Goal: Use online tool/utility: Utilize a website feature to perform a specific function

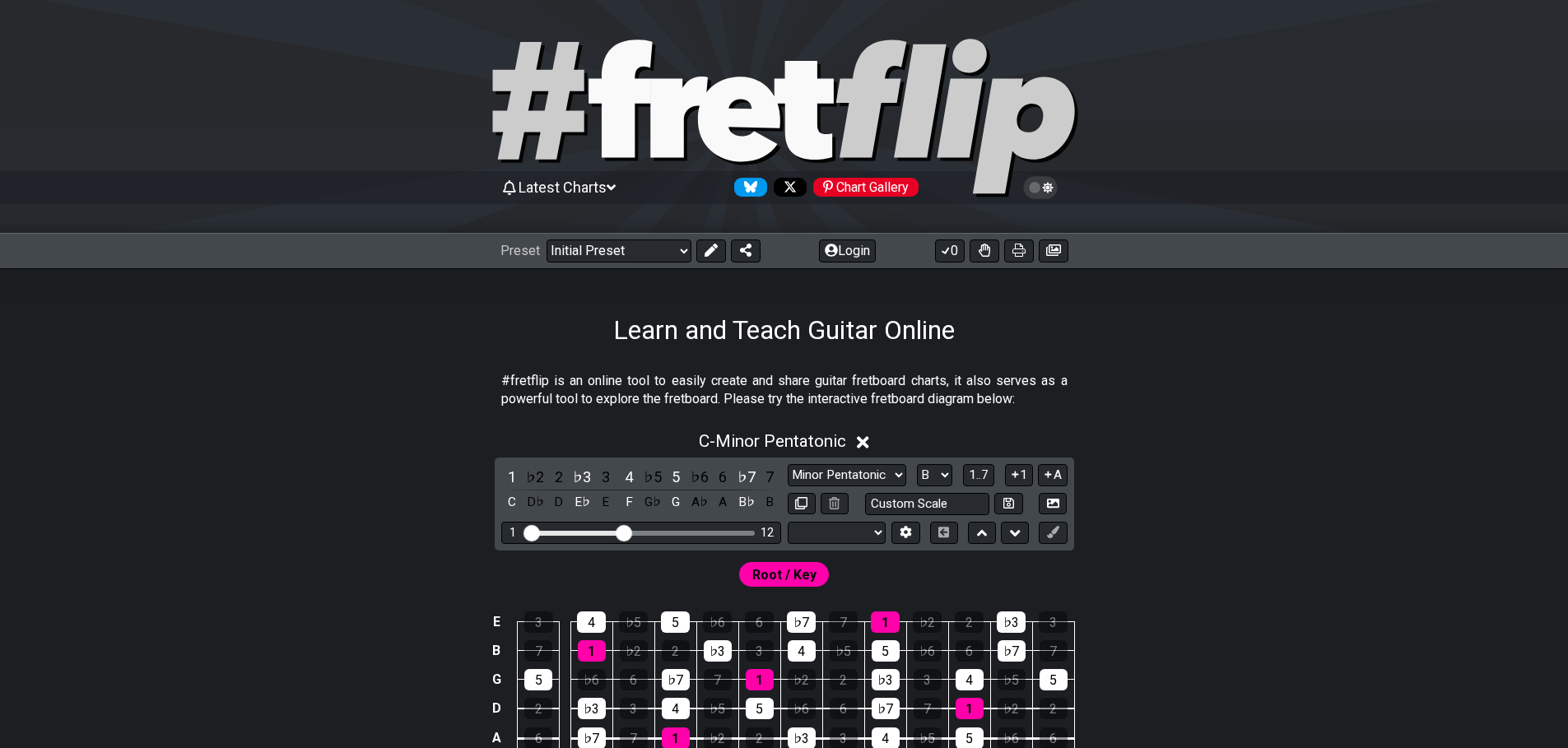
select select "B"
select select "Tuning"
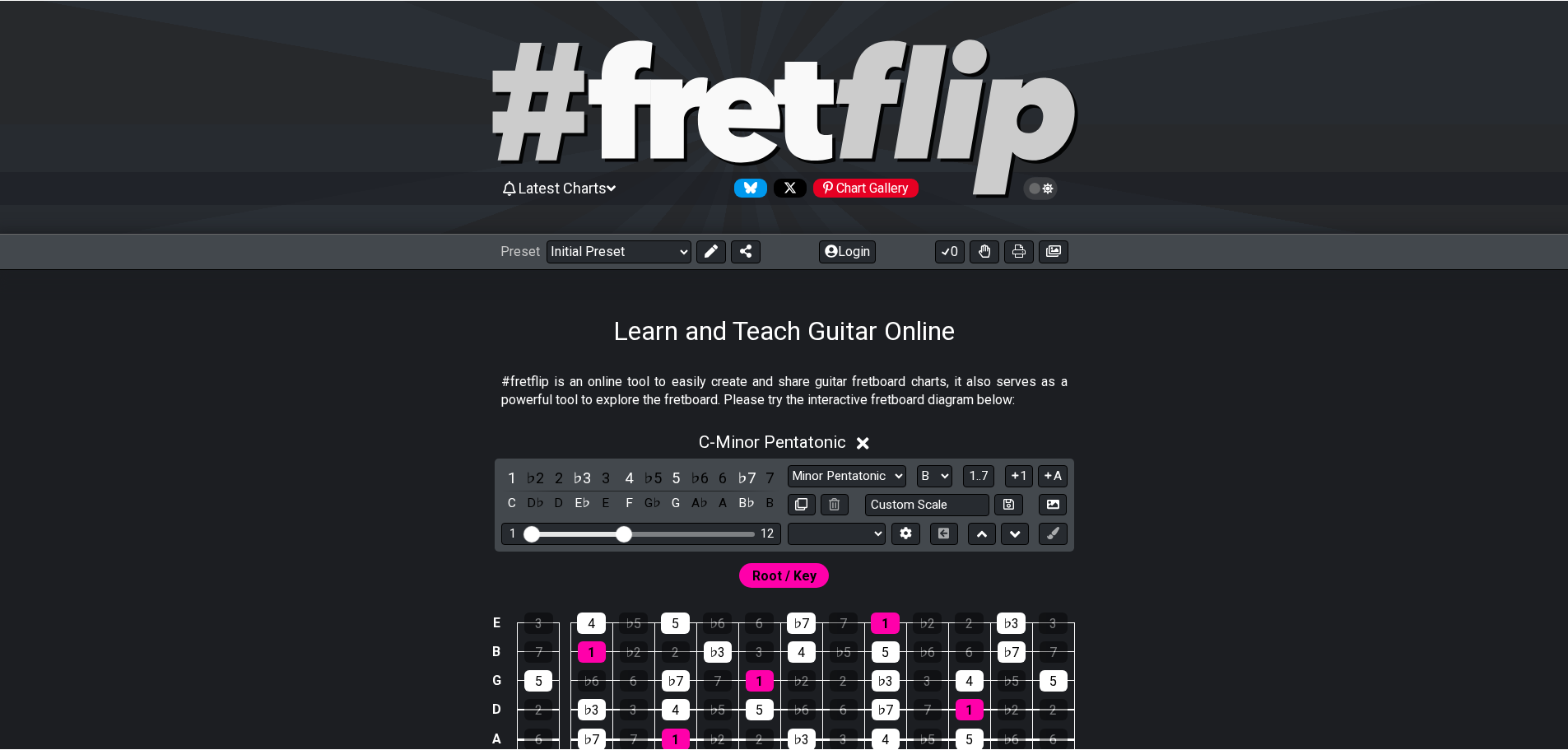
scroll to position [165, 0]
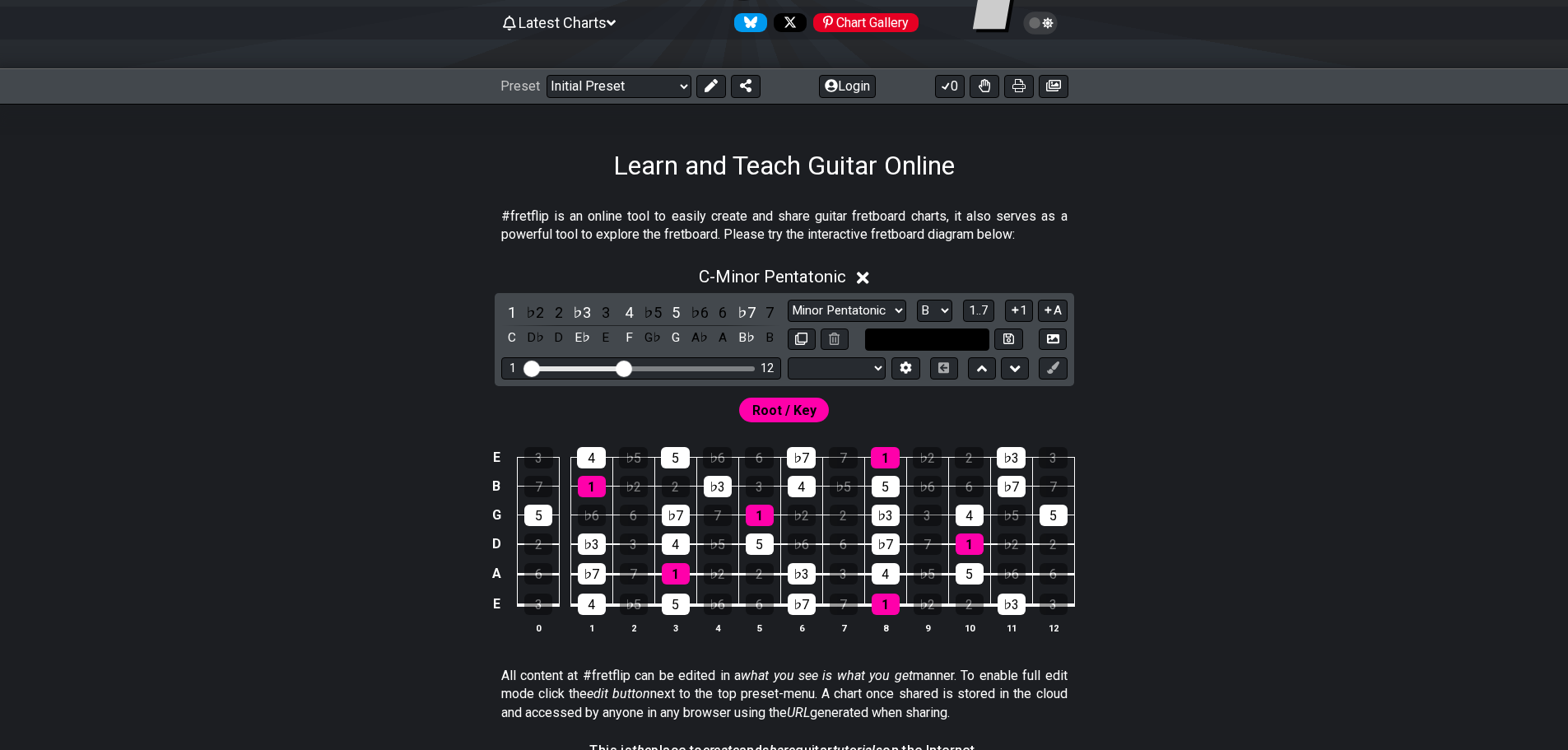
click at [964, 338] on input "text" at bounding box center [928, 339] width 125 height 22
type input "Custom Scale"
click at [881, 371] on select "E A D G B E E A D G B E E A D G B E B E A D F♯ B A D G C E A D A D G B E E♭ A♭ …" at bounding box center [837, 367] width 98 height 22
click at [677, 40] on div "Latest Charts Chart Gallery" at bounding box center [784, 39] width 1568 height 59
click at [854, 367] on select "E A D G B E E A D G B E E A D G B E B E A D F♯ B A D G C E A D A D G B E E♭ A♭ …" at bounding box center [837, 367] width 98 height 22
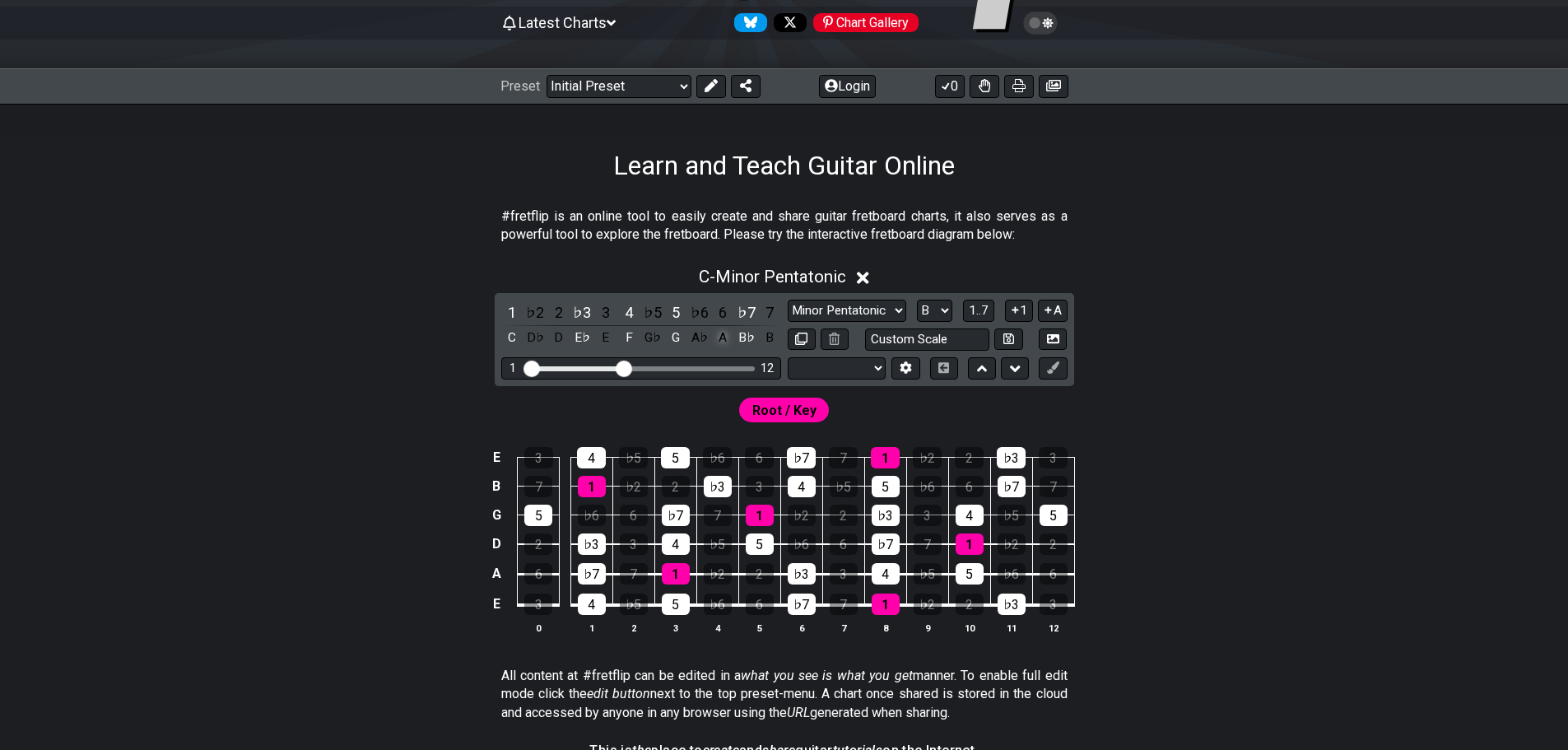
click at [720, 327] on div "A" at bounding box center [722, 337] width 21 height 22
select select "C"
select select "E A D G B E"
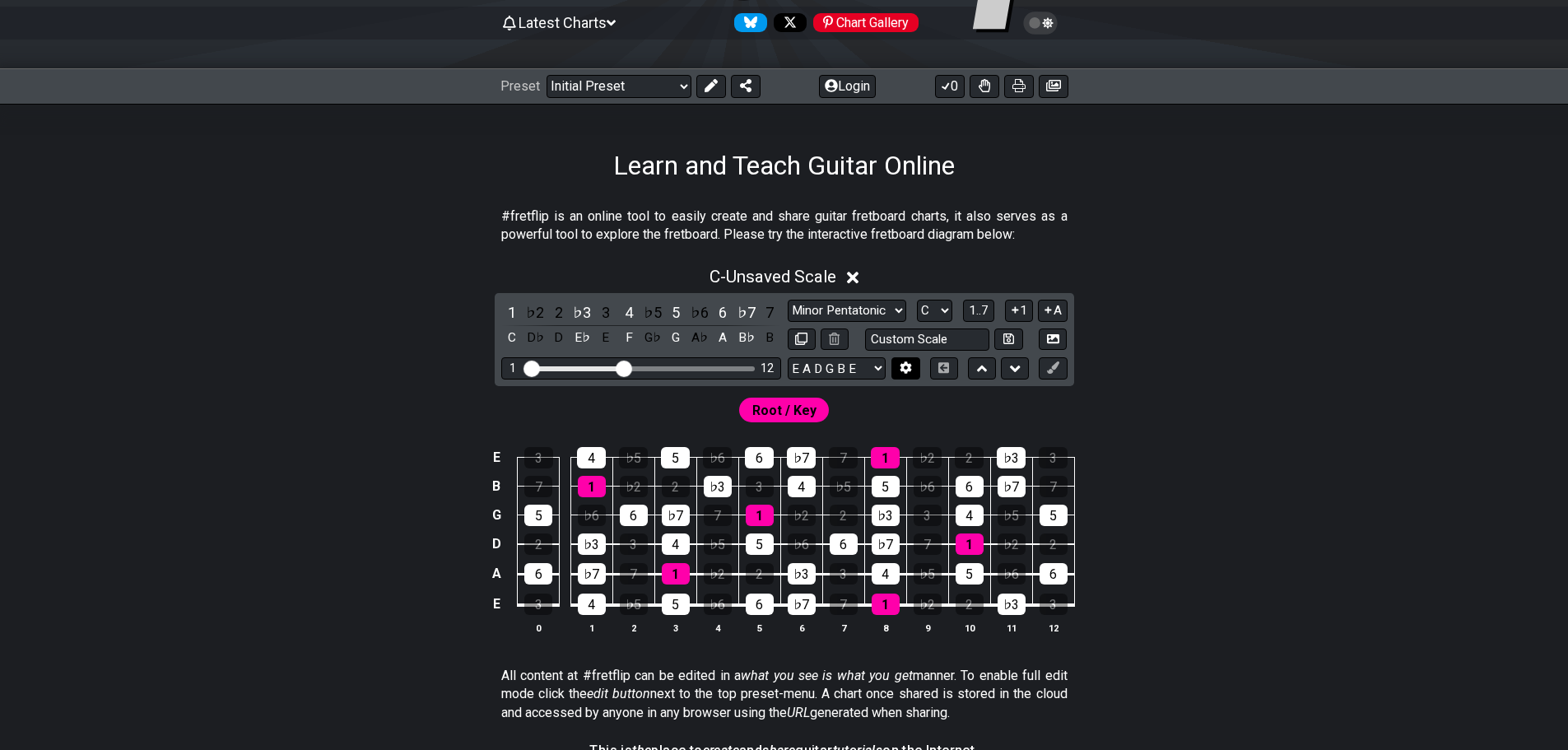
click at [901, 365] on icon at bounding box center [905, 368] width 12 height 12
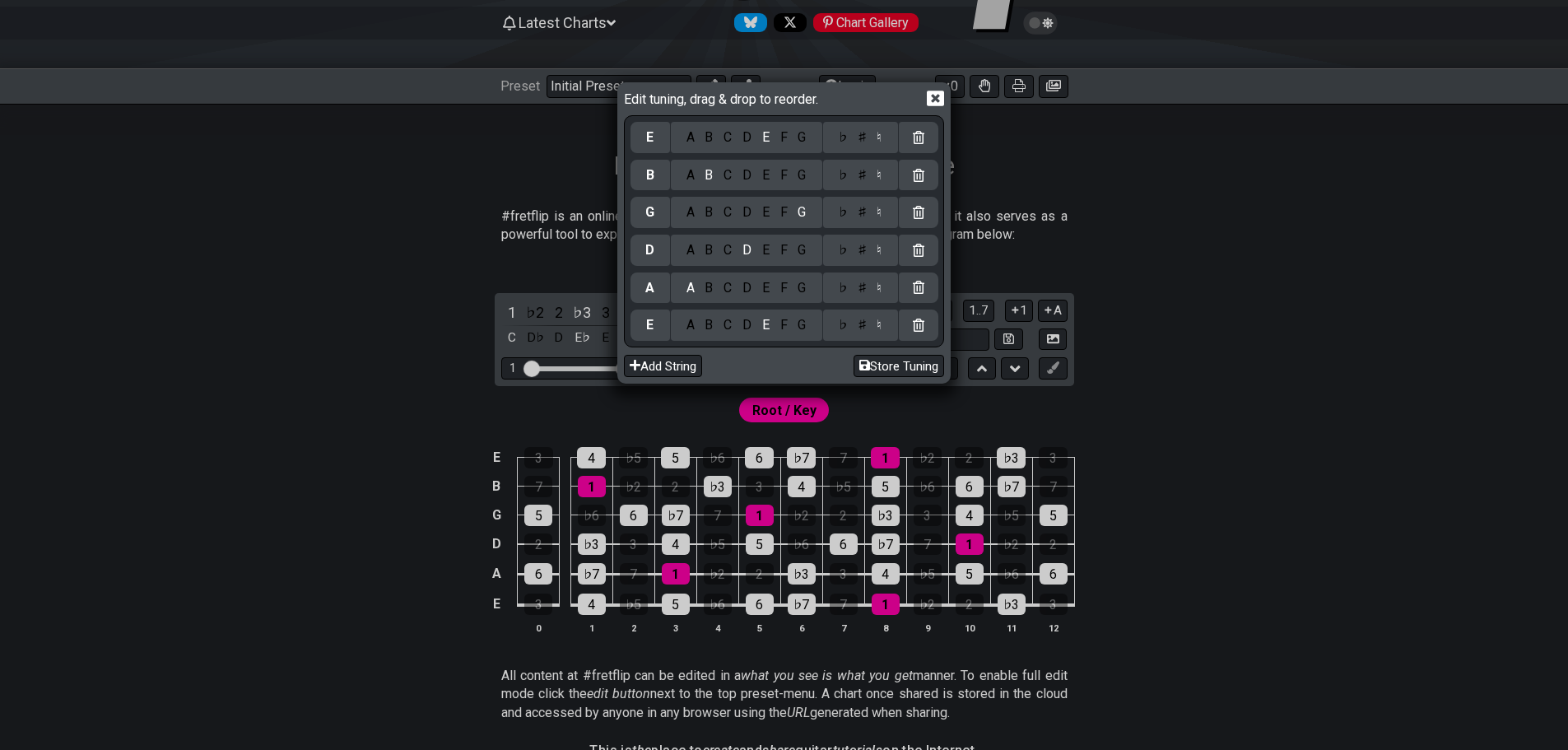
click at [712, 321] on div "B" at bounding box center [708, 325] width 19 height 18
click at [780, 291] on div "F" at bounding box center [783, 288] width 18 height 18
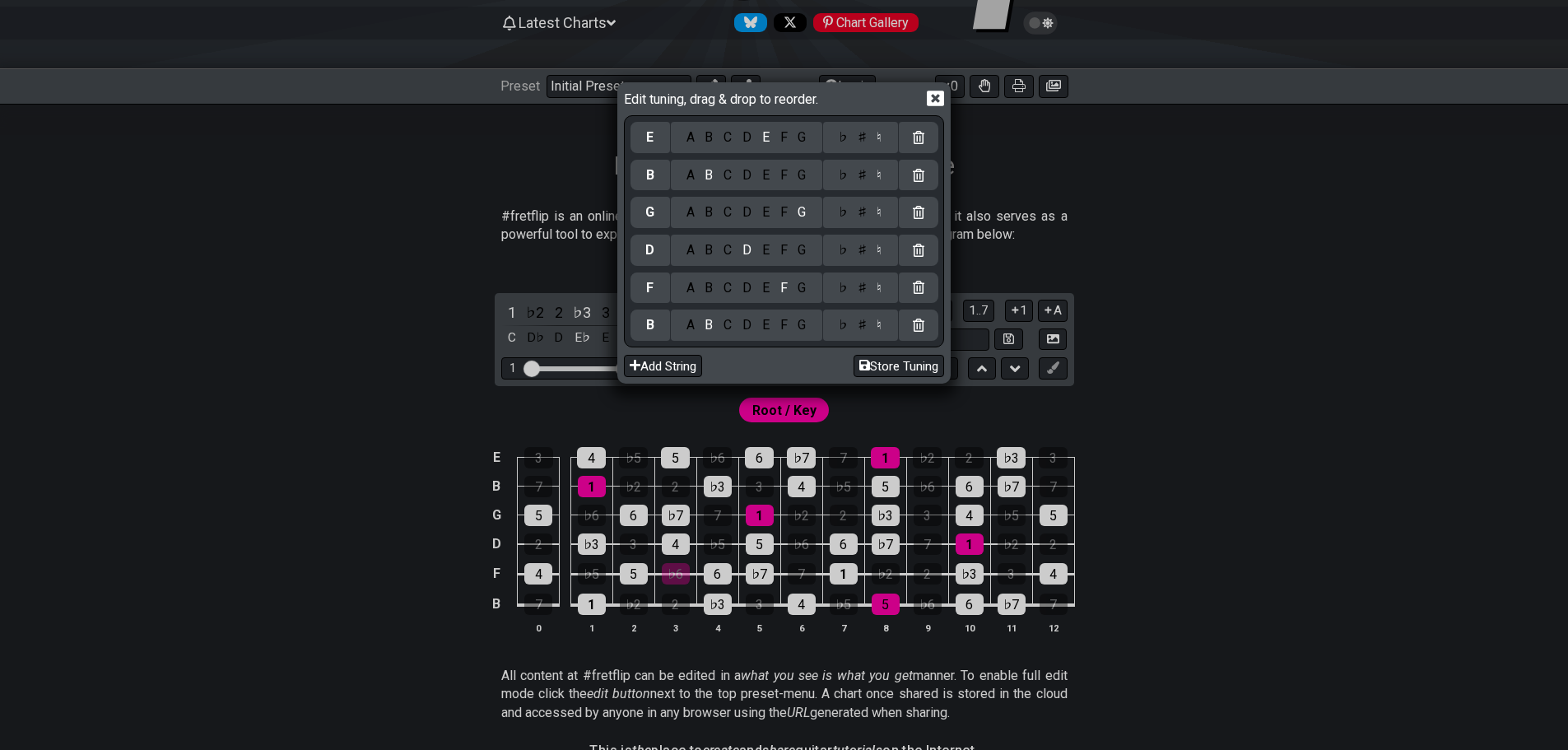
click at [866, 288] on div "♯" at bounding box center [862, 288] width 20 height 18
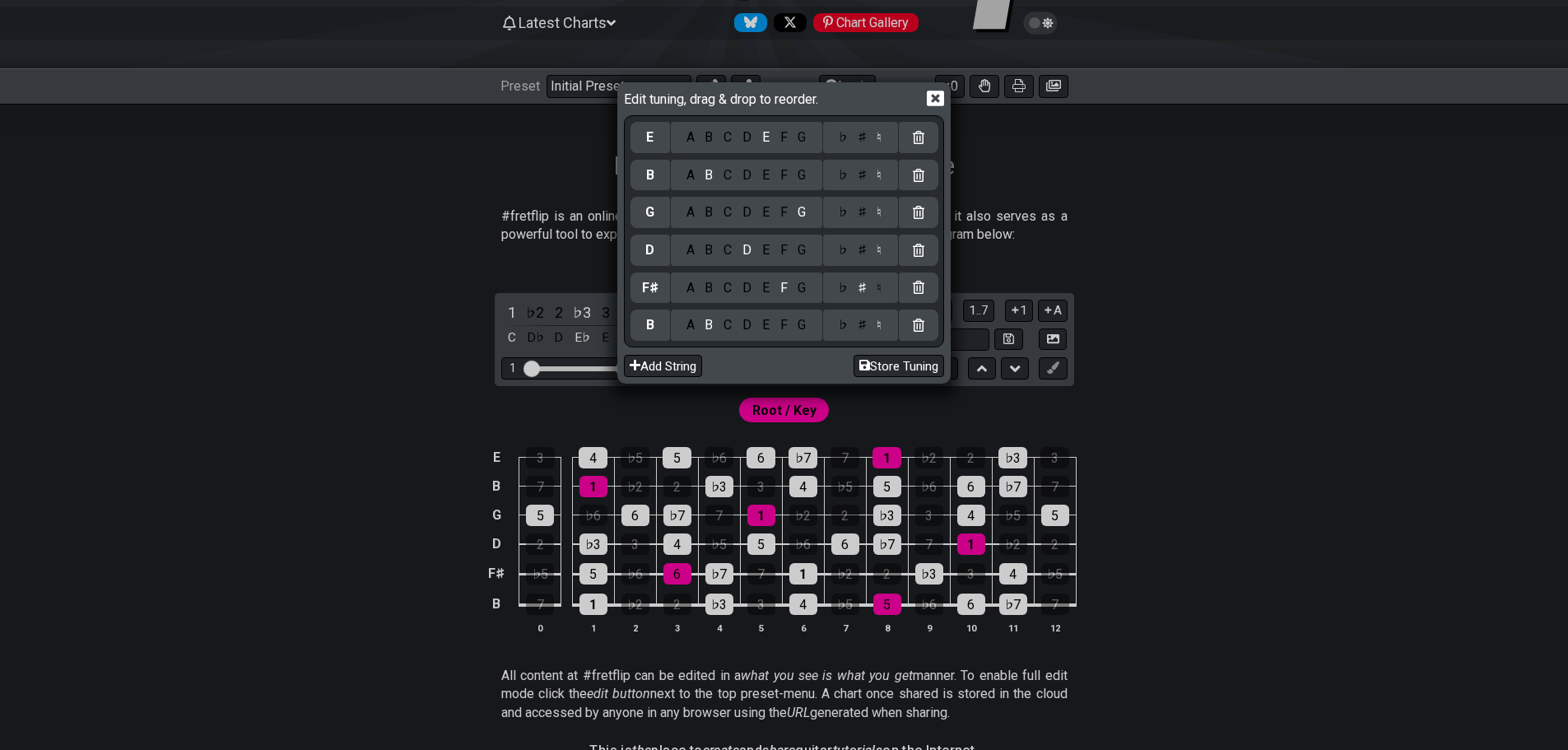
click at [708, 249] on div "B" at bounding box center [708, 250] width 19 height 18
click at [762, 215] on div "E" at bounding box center [765, 212] width 18 height 18
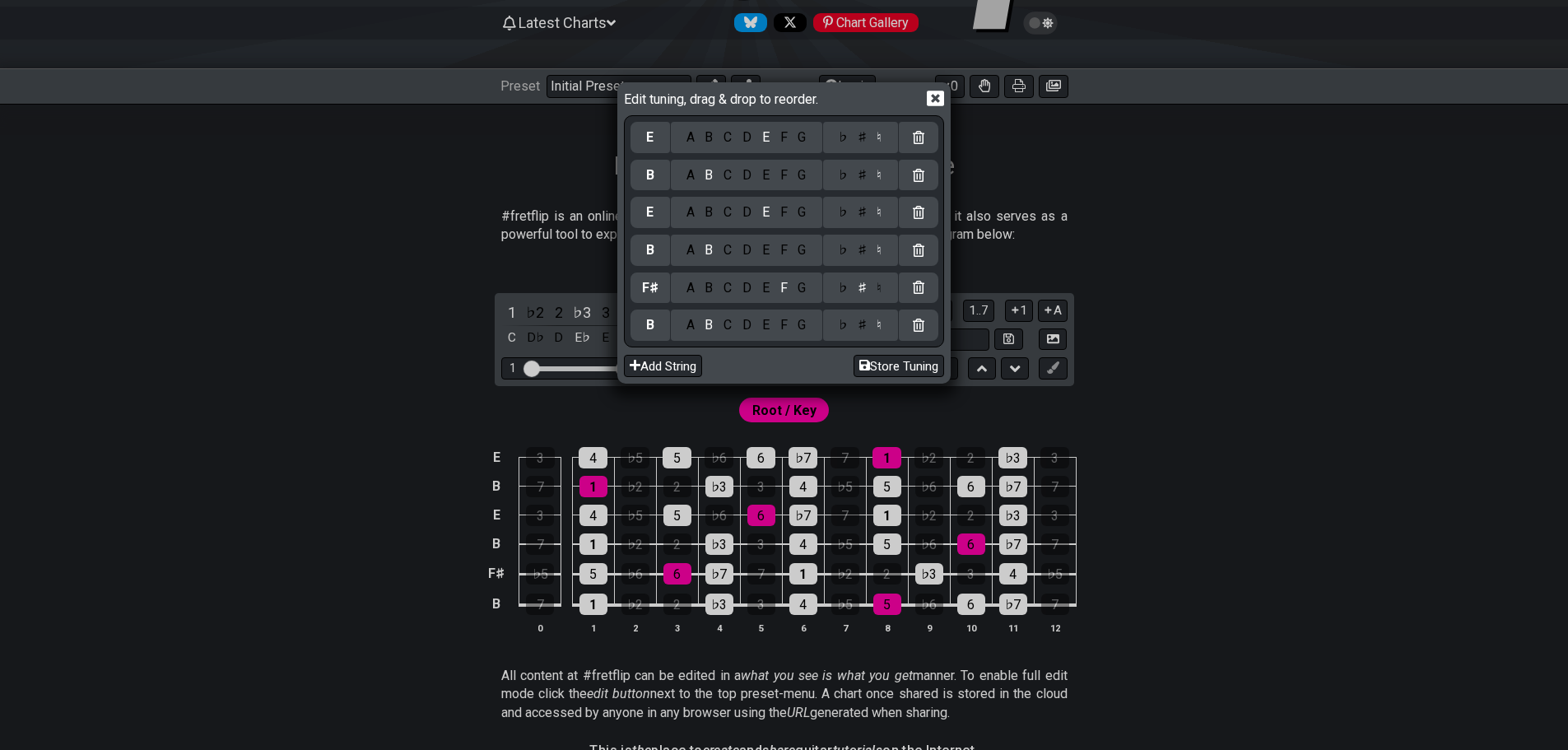
click at [810, 176] on div "G" at bounding box center [802, 175] width 19 height 18
click at [724, 139] on div "C" at bounding box center [728, 137] width 19 height 18
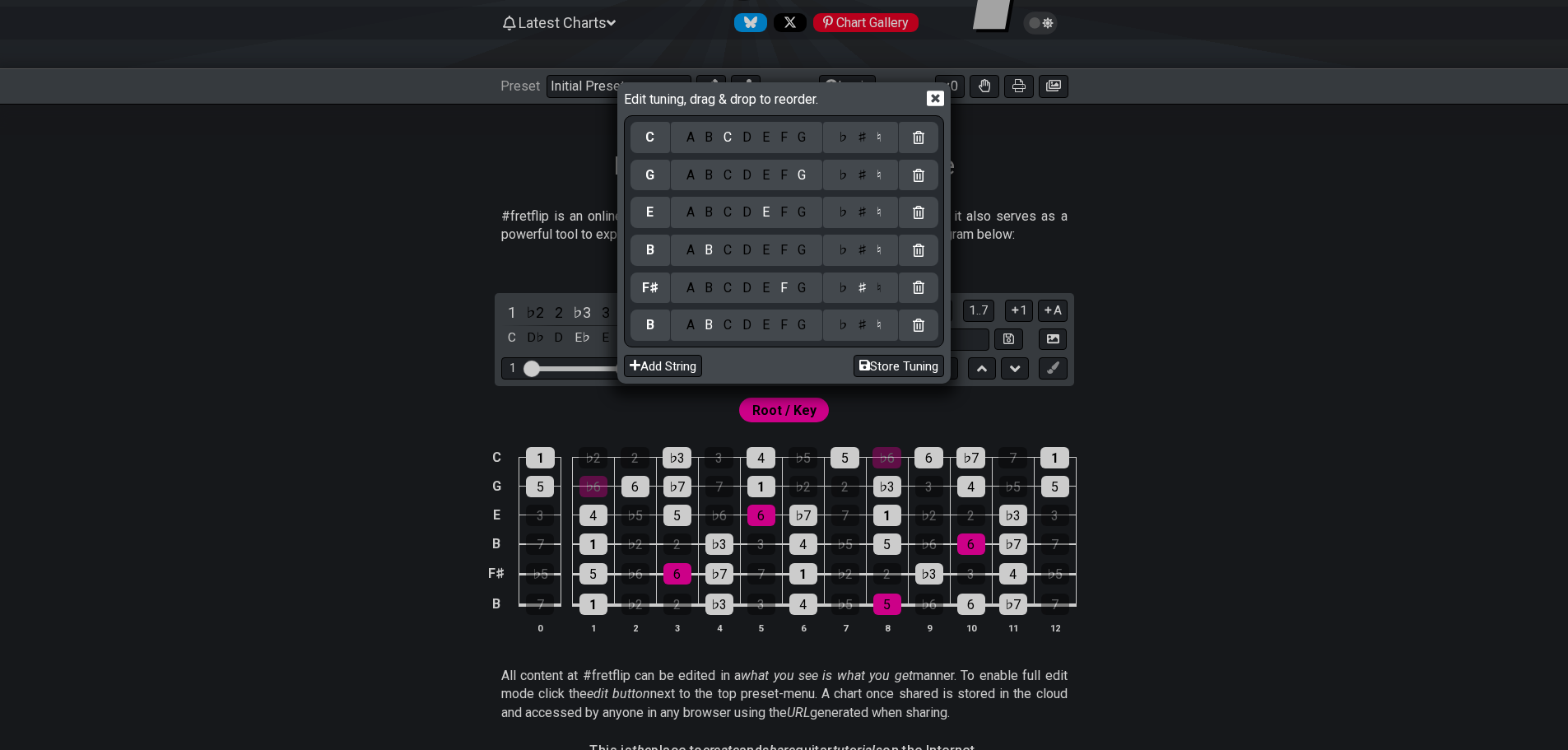
click at [341, 229] on div "Edit tuning, drag & drop to reorder. C A B C D E F G ♭ ♯ ♮ G A B C D E F G ♭ ♯ …" at bounding box center [784, 375] width 1568 height 750
click at [942, 101] on icon at bounding box center [935, 98] width 17 height 16
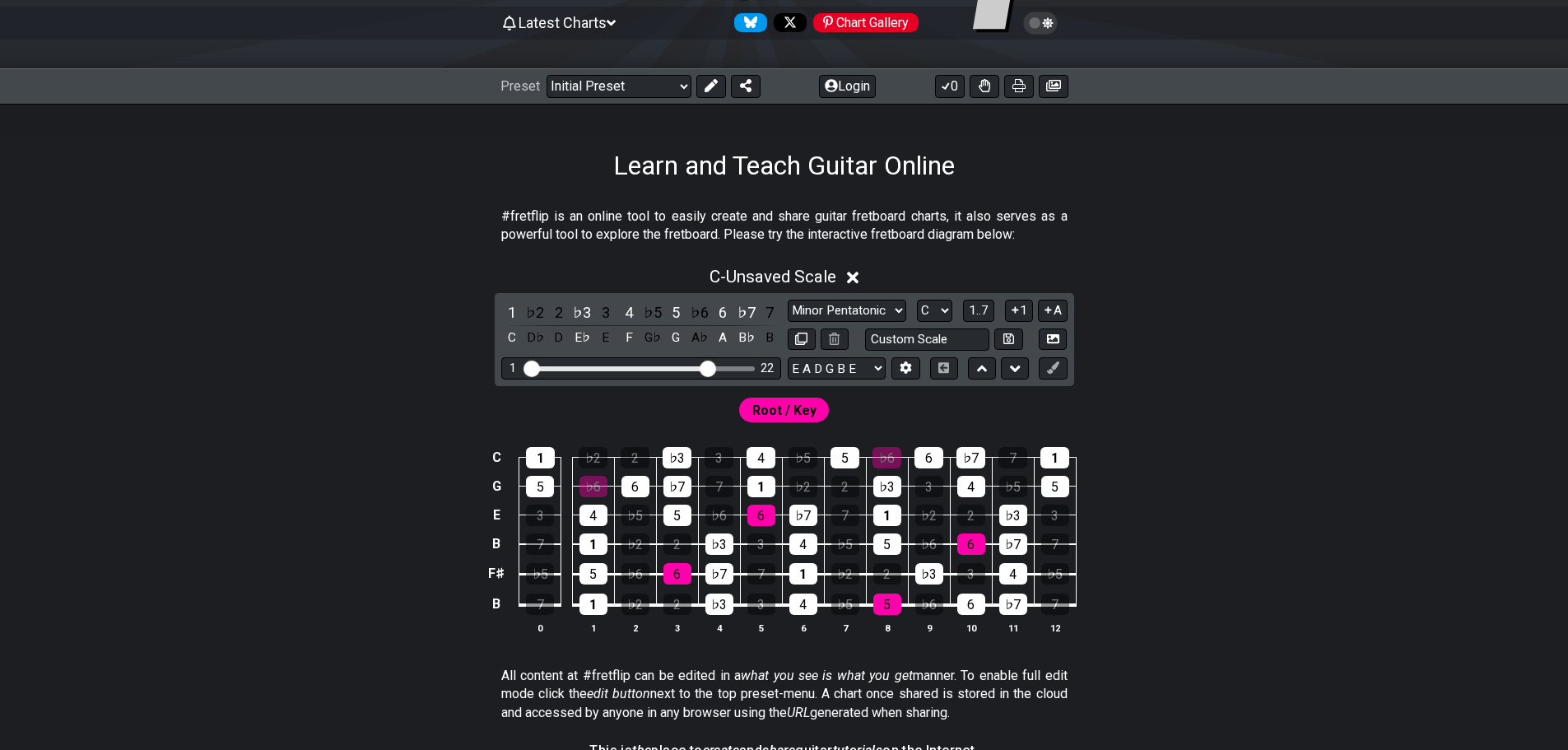
drag, startPoint x: 616, startPoint y: 368, endPoint x: 707, endPoint y: 369, distance: 91.0
click at [707, 367] on input "Visible fret range" at bounding box center [641, 367] width 234 height 0
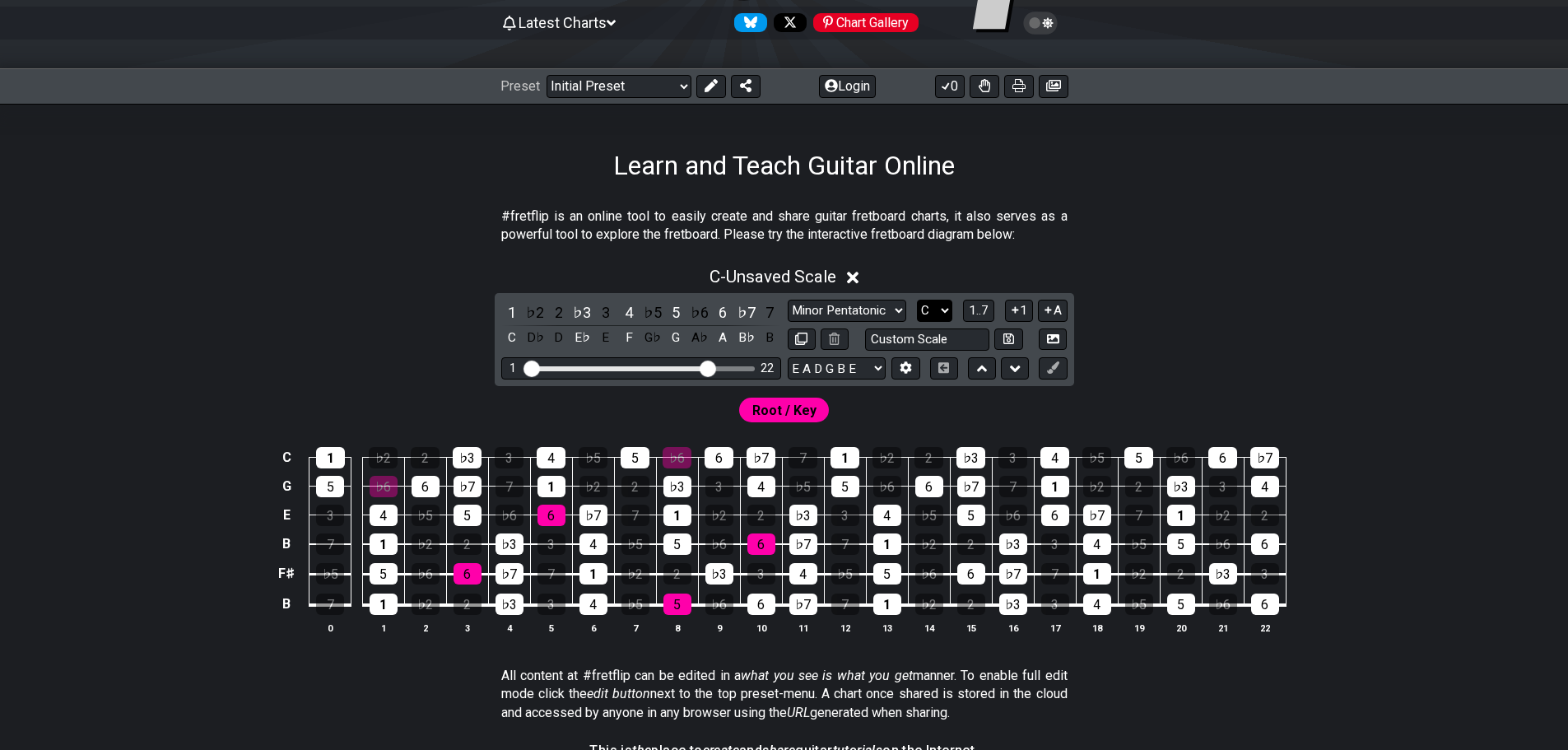
click at [941, 310] on select "A♭ A A♯ B♭ B C C♯ D♭ D D♯ E♭ E F F♯ G♭ G G♯" at bounding box center [935, 310] width 36 height 22
select select "B"
click at [917, 300] on select "A♭ A A♯ B♭ B C C♯ D♭ D D♯ E♭ E F F♯ G♭ G G♯" at bounding box center [935, 310] width 36 height 22
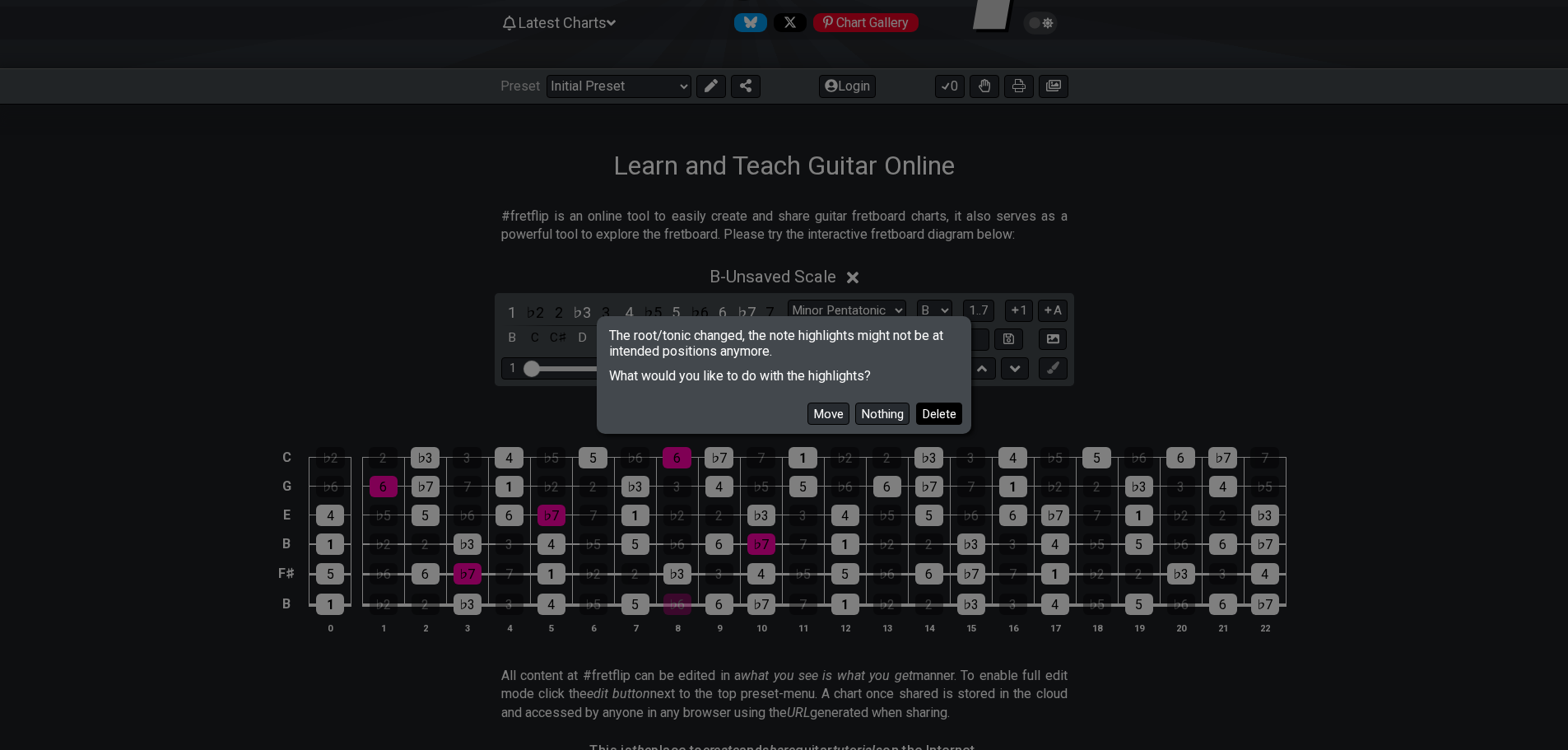
click at [927, 409] on button "Delete" at bounding box center [939, 413] width 46 height 22
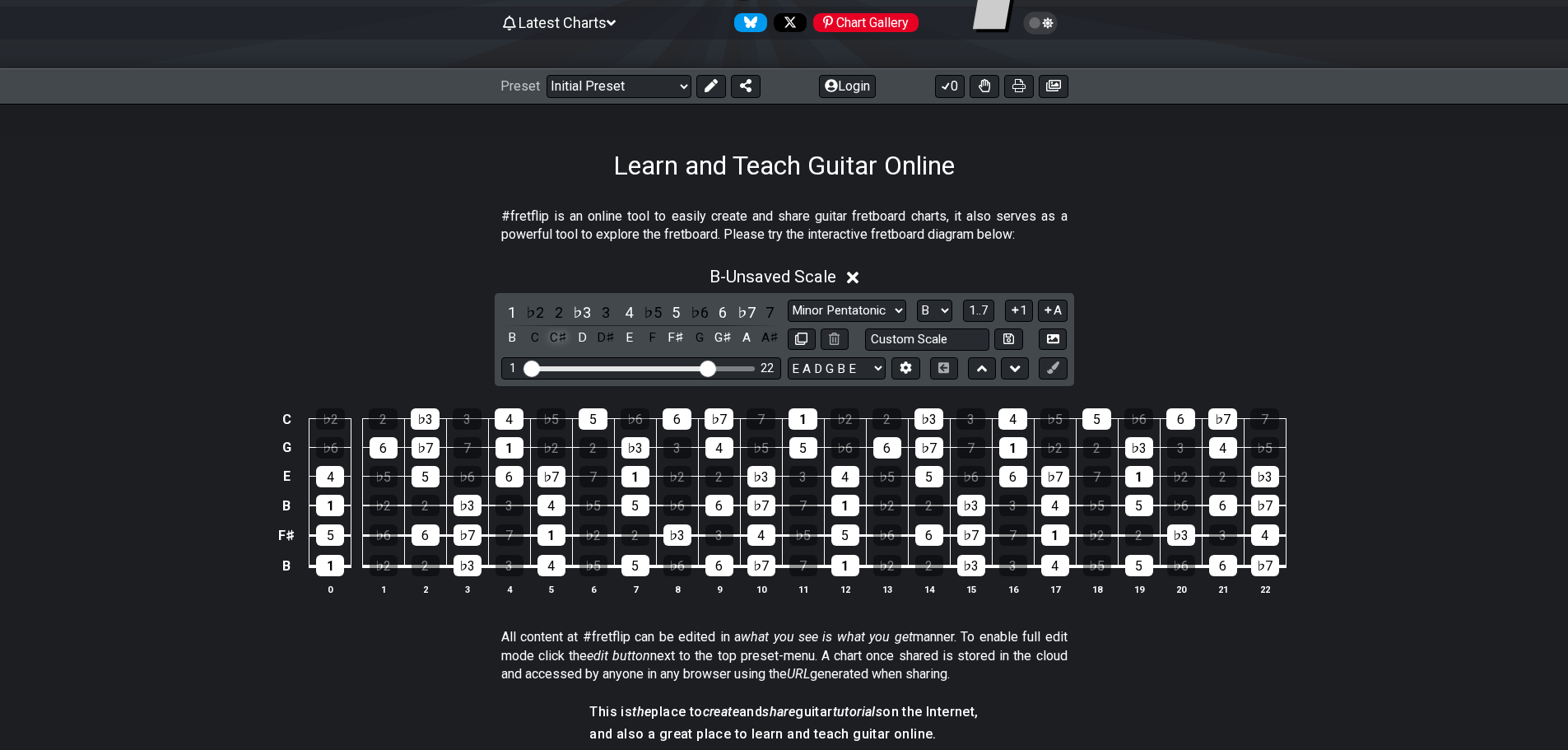
click at [549, 340] on div "C♯" at bounding box center [559, 337] width 21 height 22
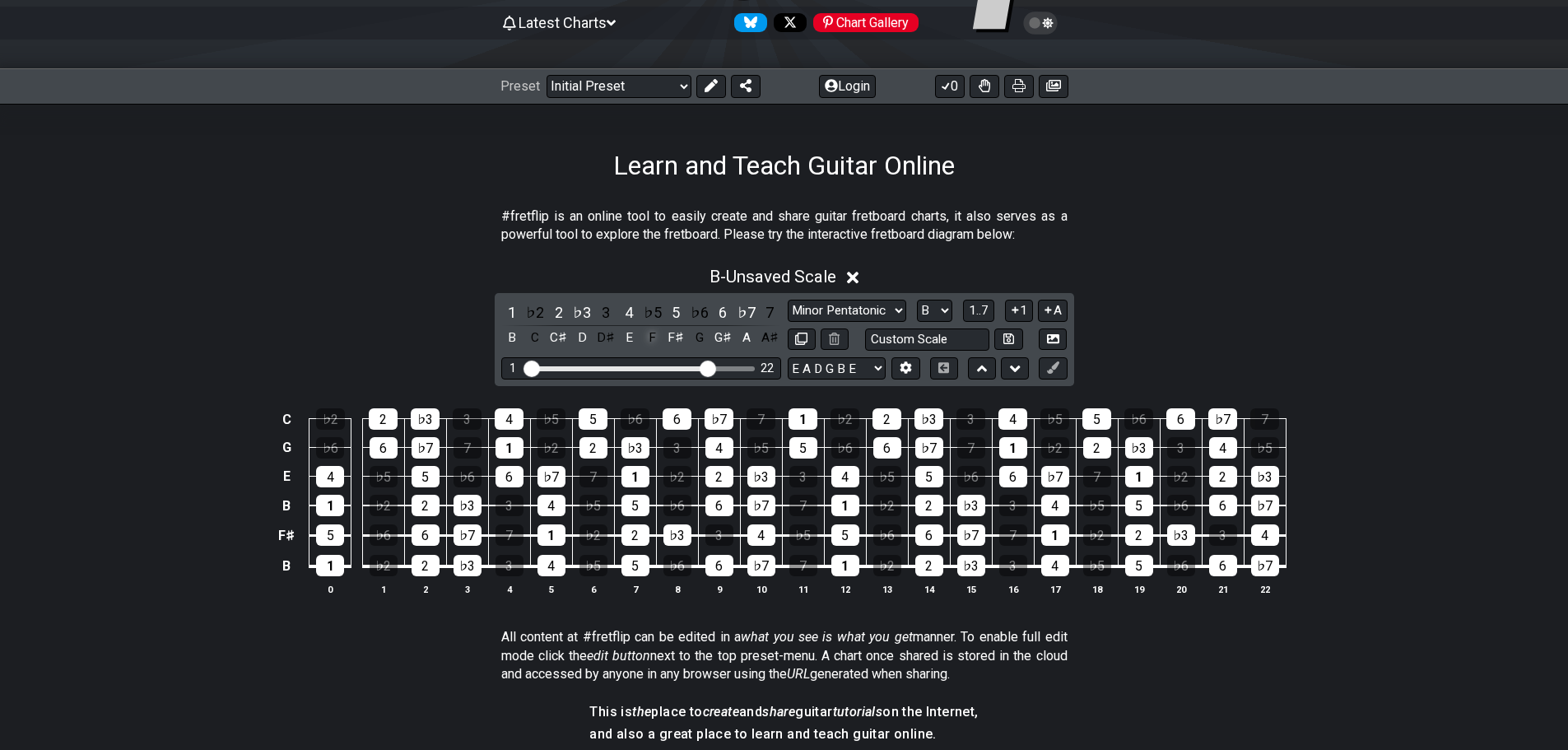
click at [656, 339] on div "F" at bounding box center [653, 337] width 21 height 22
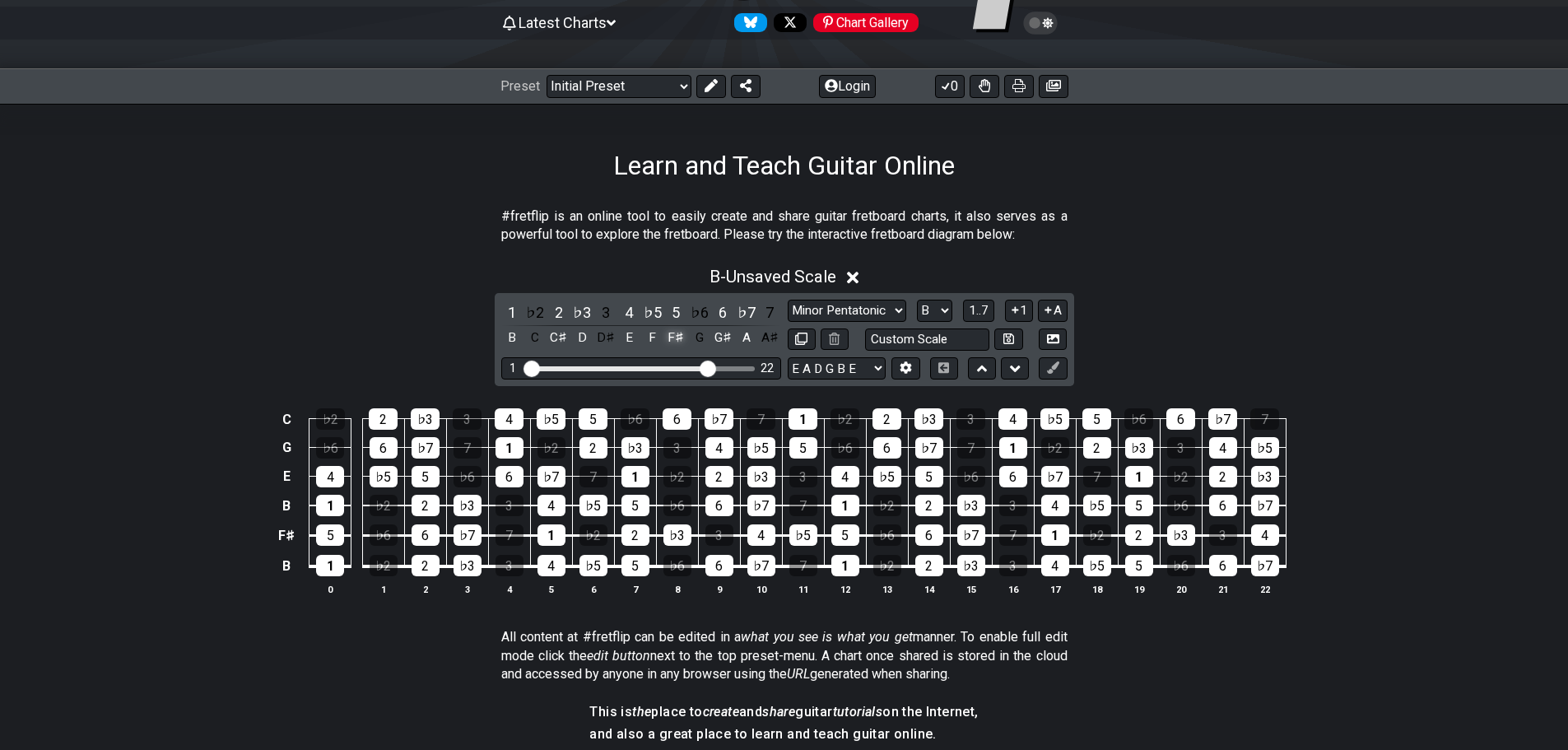
click at [676, 337] on div "F♯" at bounding box center [676, 337] width 21 height 22
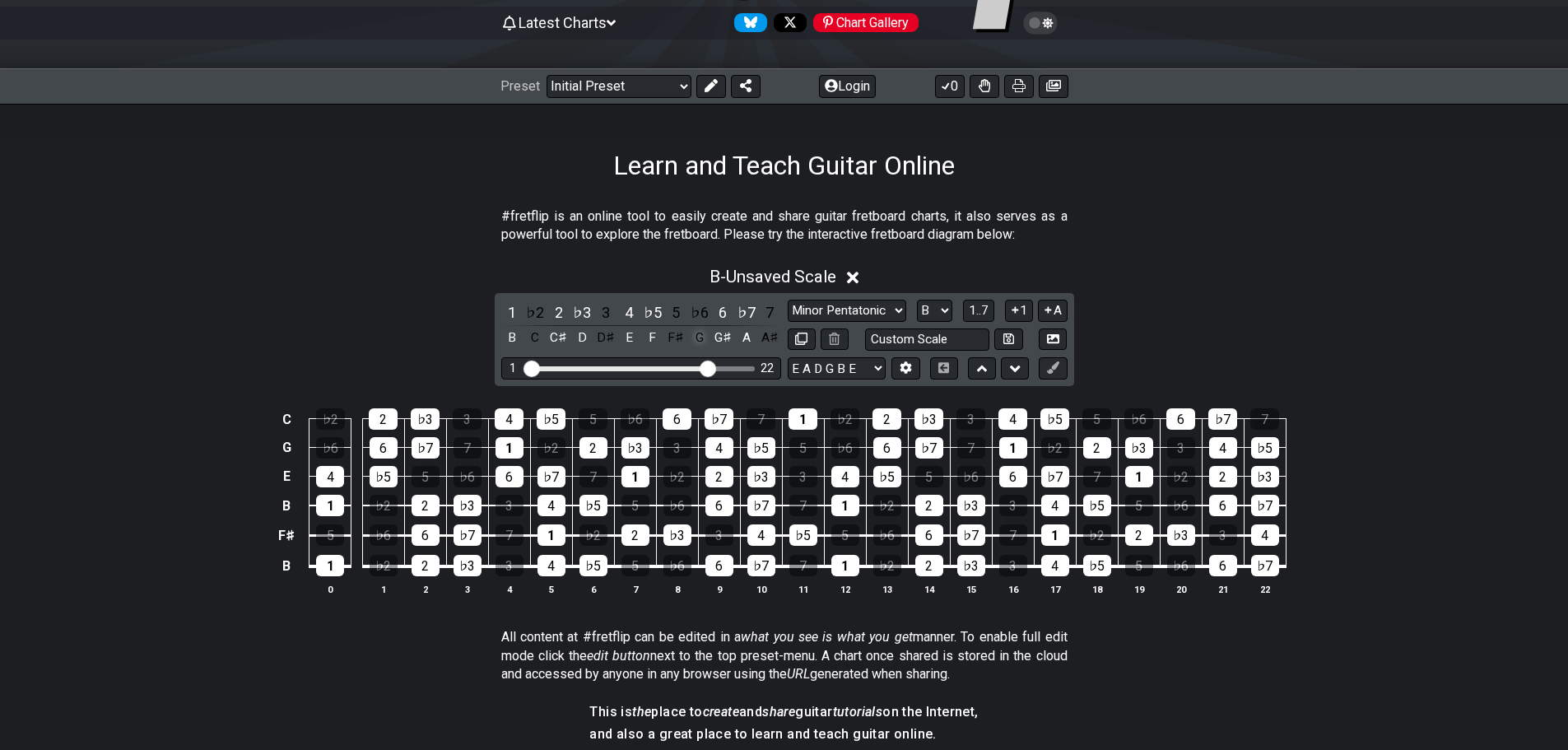
click at [709, 341] on div "G" at bounding box center [699, 337] width 21 height 22
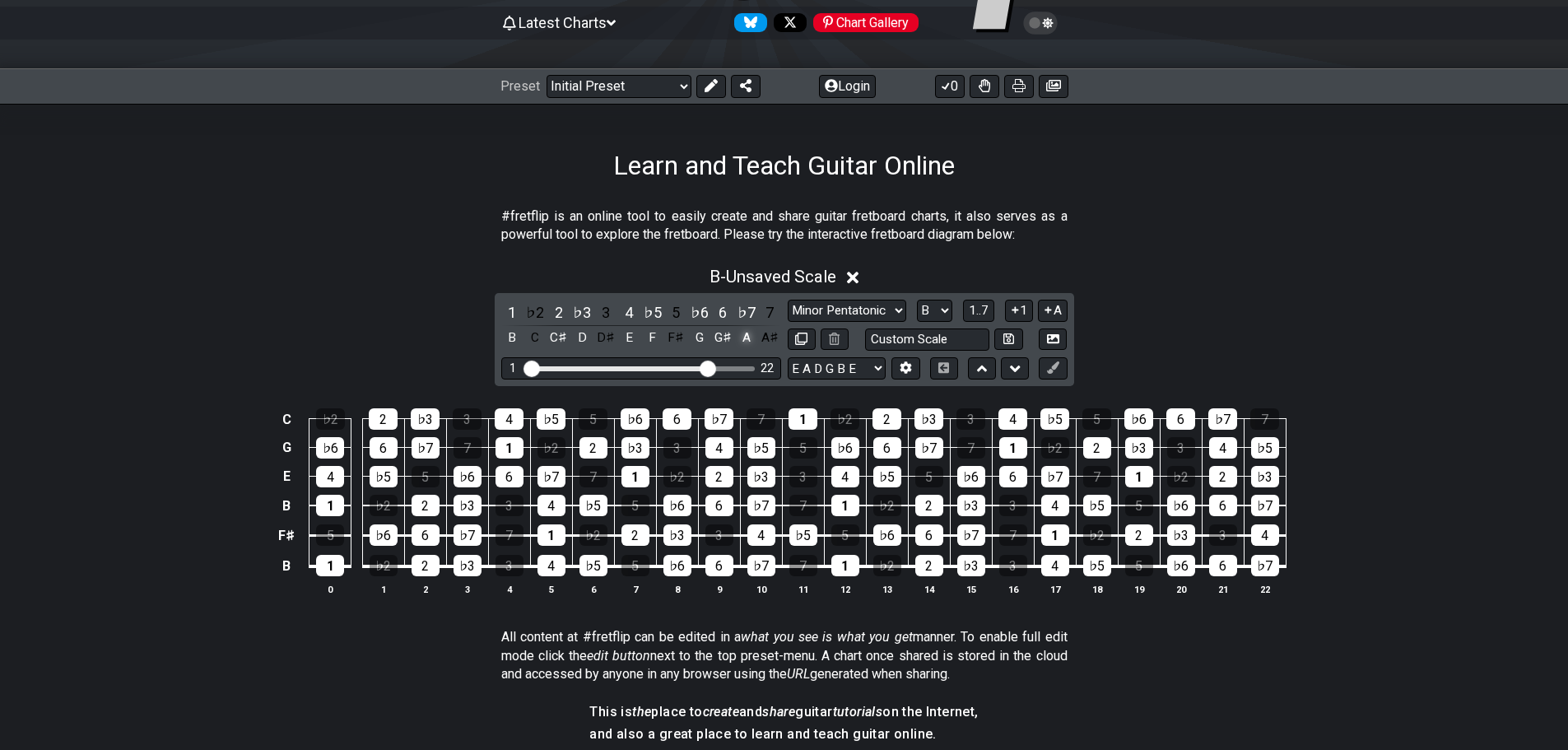
click at [746, 336] on div "A" at bounding box center [747, 337] width 21 height 22
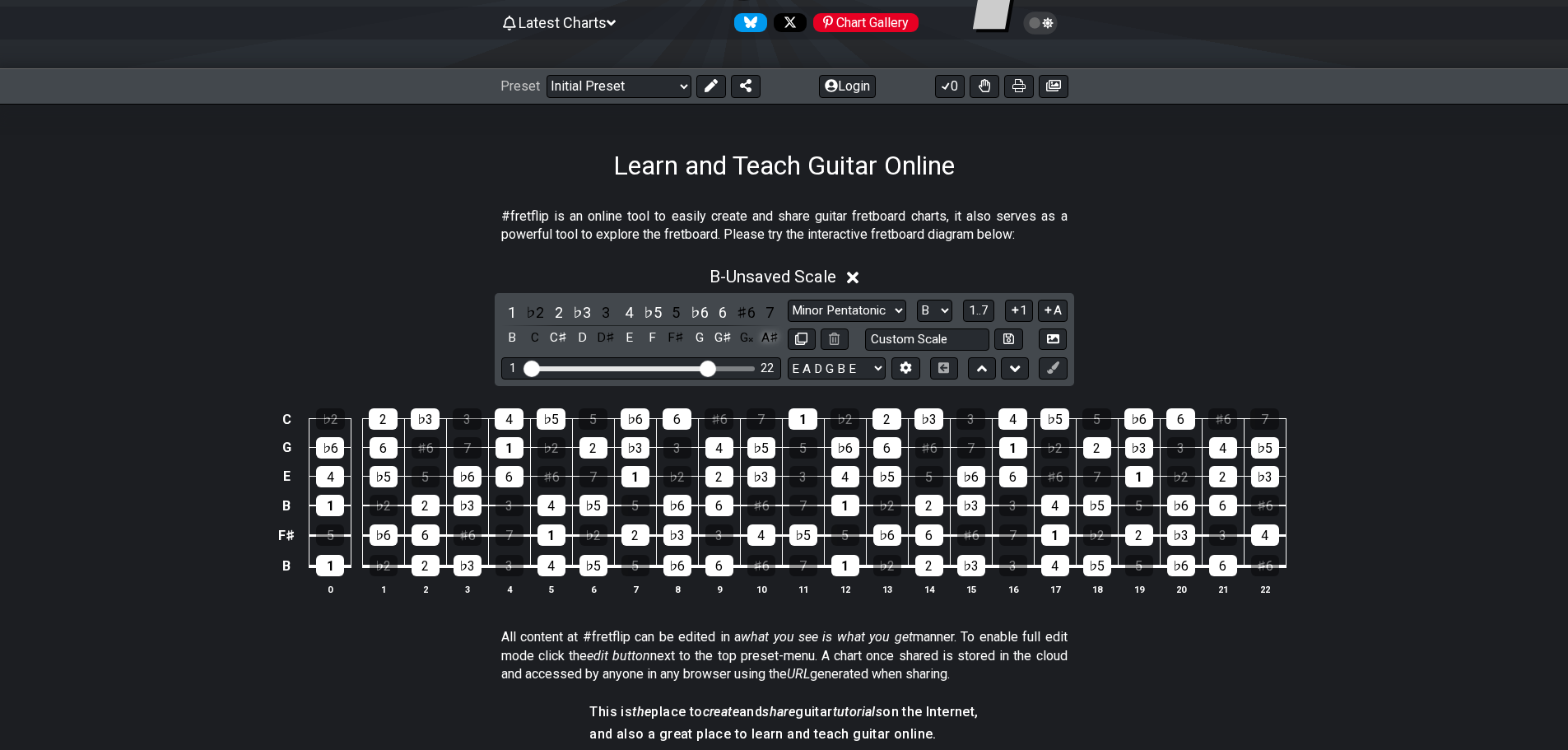
click at [762, 334] on div "A♯" at bounding box center [770, 337] width 21 height 22
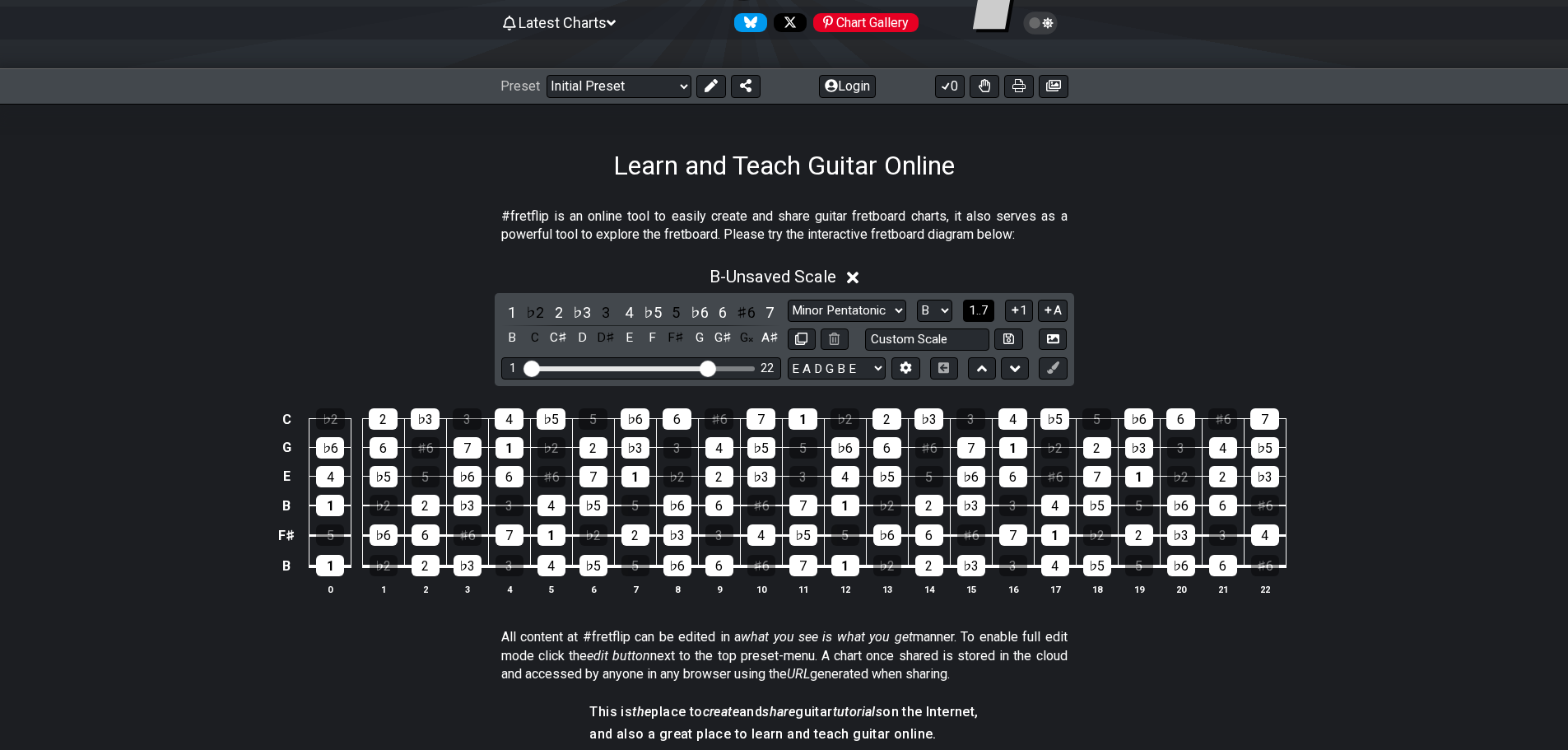
click at [993, 308] on button "1..7" at bounding box center [978, 310] width 31 height 22
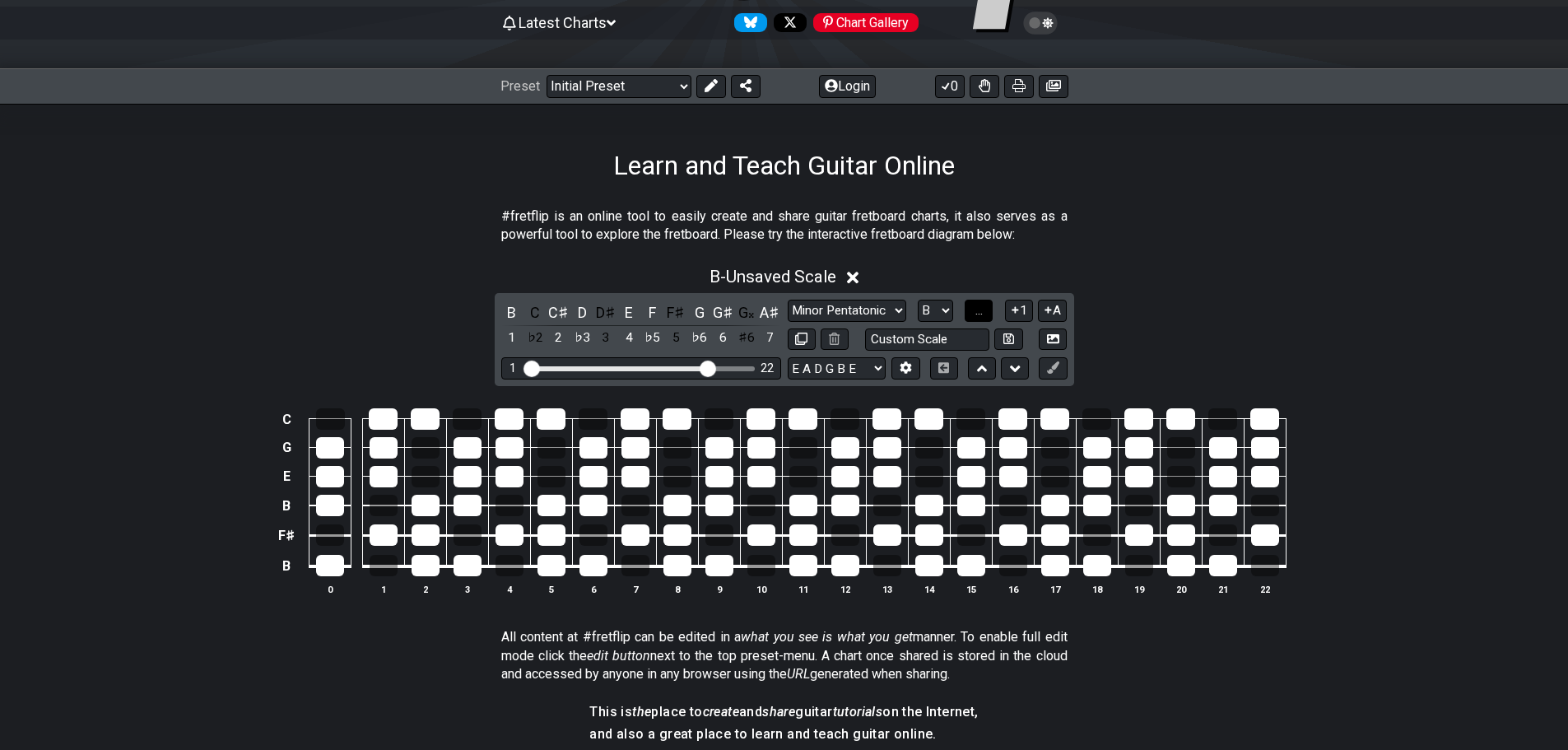
click at [992, 308] on button "..." at bounding box center [978, 310] width 28 height 22
